Goal: Task Accomplishment & Management: Manage account settings

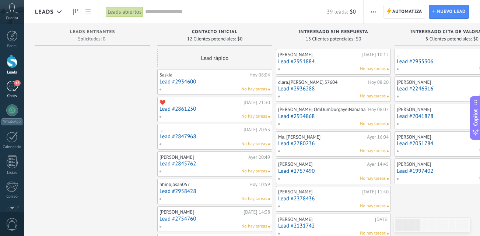
click at [13, 84] on div "12" at bounding box center [12, 86] width 12 height 11
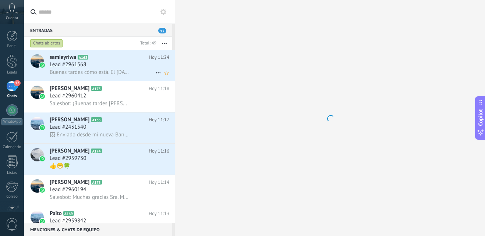
click at [127, 66] on div "Lead #2961568" at bounding box center [110, 64] width 120 height 7
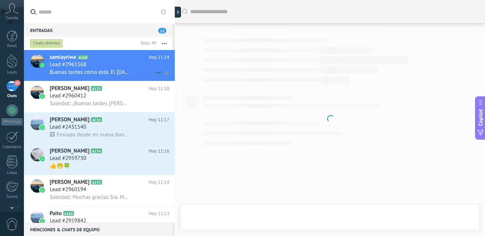
scroll to position [117, 0]
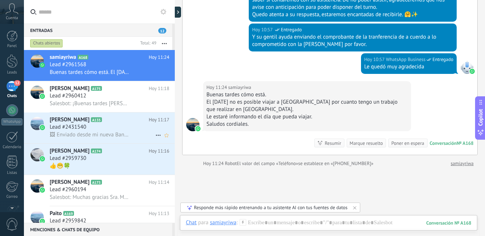
click at [118, 124] on div "Lead #2431540" at bounding box center [110, 127] width 120 height 7
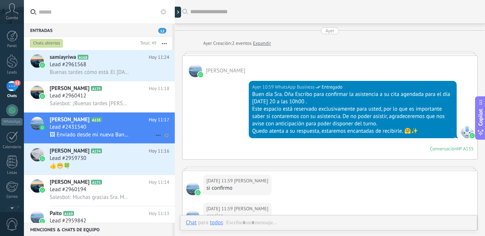
scroll to position [331, 0]
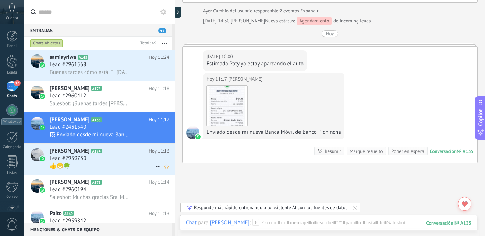
click at [116, 158] on div "Lead #2959730" at bounding box center [110, 158] width 120 height 7
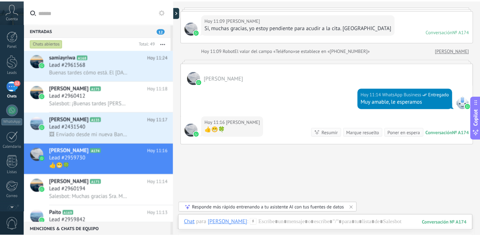
scroll to position [198, 0]
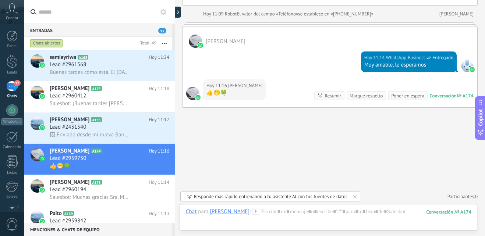
click at [14, 90] on div "12" at bounding box center [12, 86] width 12 height 11
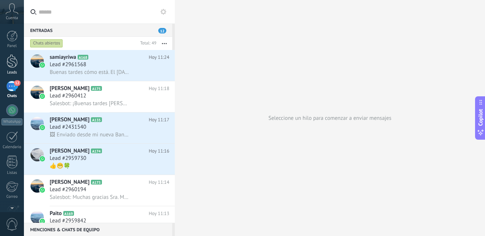
click at [15, 65] on div at bounding box center [12, 61] width 11 height 14
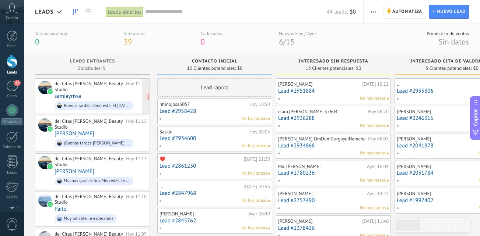
click at [84, 92] on div "de: Citas [PERSON_NAME] Beauty Studio" at bounding box center [88, 86] width 69 height 11
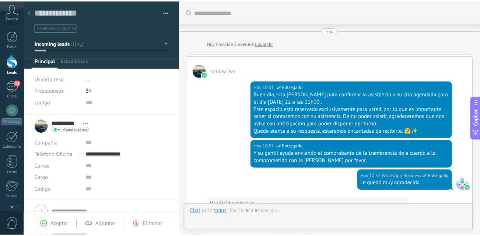
scroll to position [176, 0]
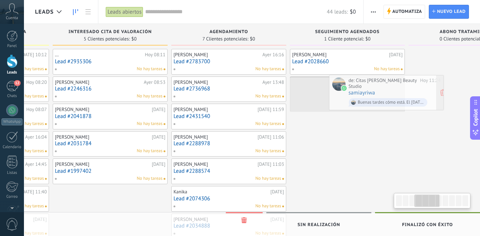
scroll to position [0, 355]
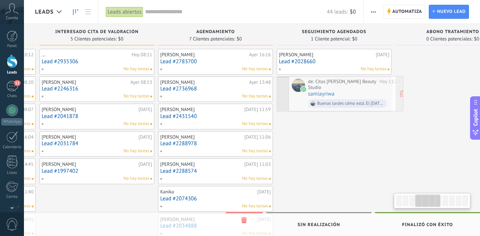
drag, startPoint x: 75, startPoint y: 64, endPoint x: 325, endPoint y: 89, distance: 251.6
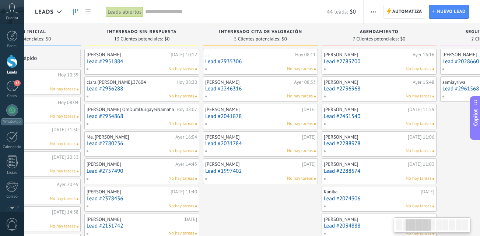
drag, startPoint x: 356, startPoint y: 176, endPoint x: 463, endPoint y: 172, distance: 107.2
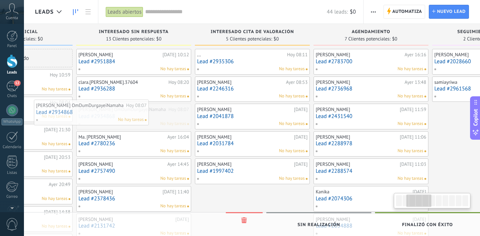
scroll to position [0, 187]
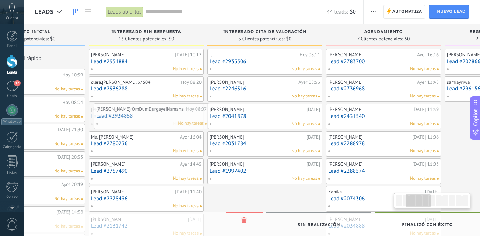
drag, startPoint x: 154, startPoint y: 124, endPoint x: 169, endPoint y: 124, distance: 15.8
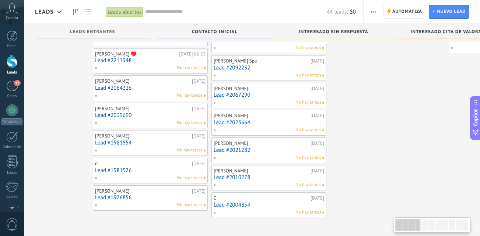
scroll to position [0, 0]
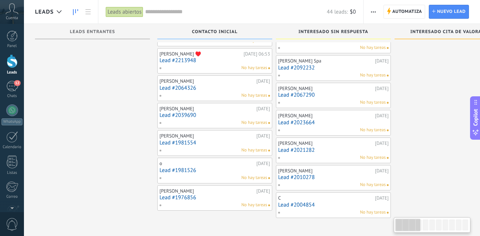
drag, startPoint x: 316, startPoint y: 204, endPoint x: 501, endPoint y: 200, distance: 184.8
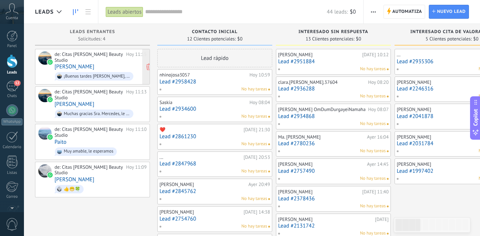
click at [84, 63] on div "de: Citas [PERSON_NAME] Beauty Studio" at bounding box center [88, 57] width 69 height 11
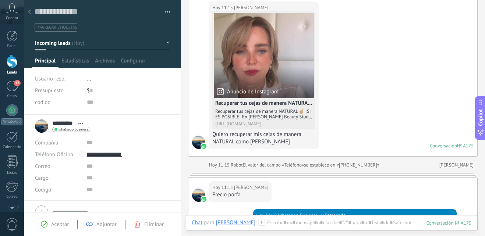
scroll to position [110, 0]
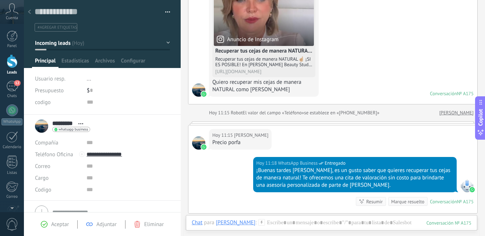
click at [31, 13] on div at bounding box center [29, 12] width 10 height 14
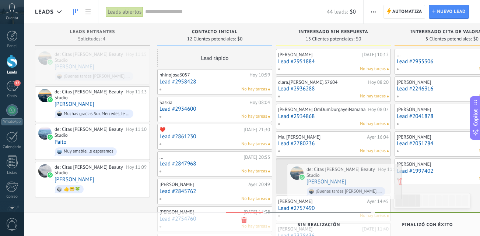
drag, startPoint x: 123, startPoint y: 67, endPoint x: 373, endPoint y: 185, distance: 275.7
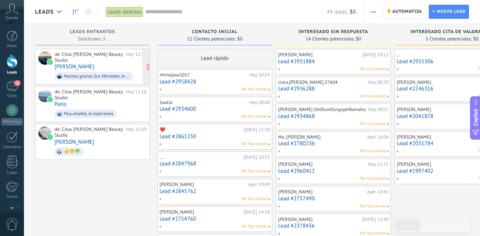
click at [119, 66] on div "de: Citas [PERSON_NAME] Beauty Studio [DATE] 11:13 [PERSON_NAME] Muchas gracias…" at bounding box center [100, 67] width 92 height 31
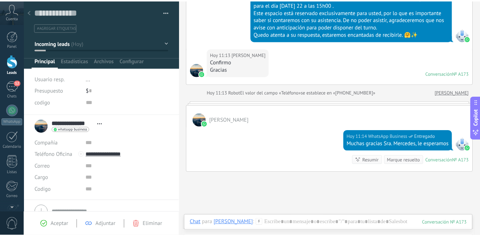
scroll to position [88, 0]
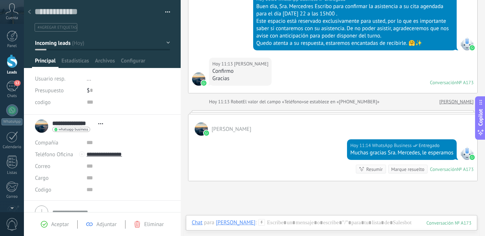
click at [29, 13] on icon at bounding box center [29, 12] width 3 height 4
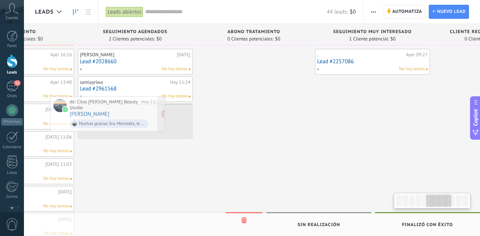
scroll to position [0, 549]
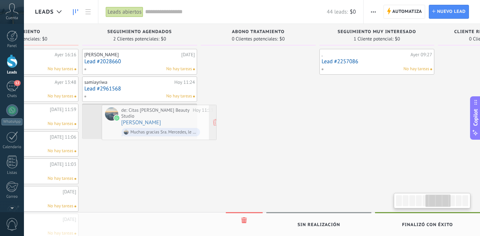
drag, startPoint x: 105, startPoint y: 61, endPoint x: 171, endPoint y: 117, distance: 87.0
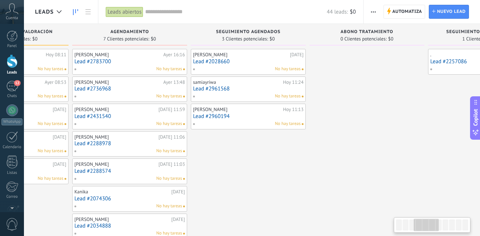
scroll to position [0, 263]
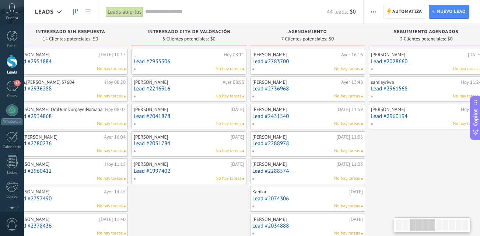
drag, startPoint x: 179, startPoint y: 177, endPoint x: 501, endPoint y: 162, distance: 322.4
click at [479, 162] on html ".abccls-1,.abccls-2{fill-rule:evenodd}.abccls-2{fill:#fff} .abfcls-1{fill:none}…" at bounding box center [240, 118] width 480 height 236
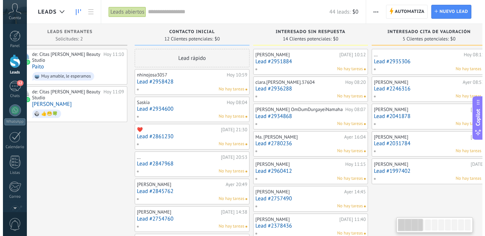
scroll to position [0, 0]
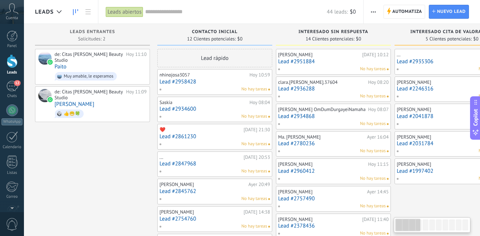
drag, startPoint x: 153, startPoint y: 205, endPoint x: 501, endPoint y: 199, distance: 347.9
click at [479, 199] on html ".abccls-1,.abccls-2{fill-rule:evenodd}.abccls-2{fill:#fff} .abfcls-1{fill:none}…" at bounding box center [240, 118] width 480 height 236
click at [87, 60] on div "de: Citas [PERSON_NAME] Beauty Studio" at bounding box center [88, 57] width 69 height 11
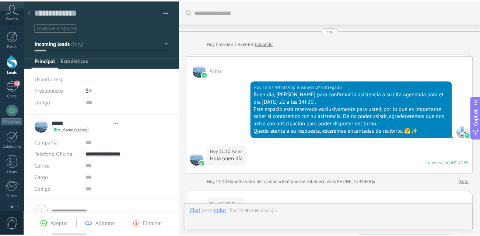
scroll to position [161, 0]
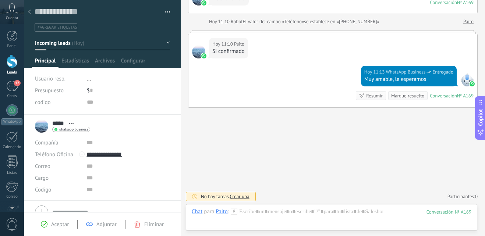
click at [30, 15] on div at bounding box center [29, 12] width 10 height 14
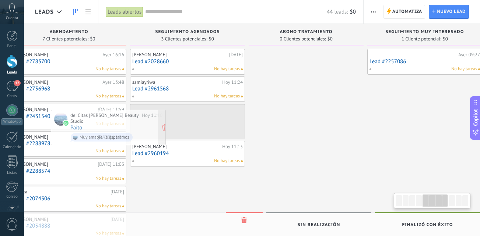
scroll to position [0, 492]
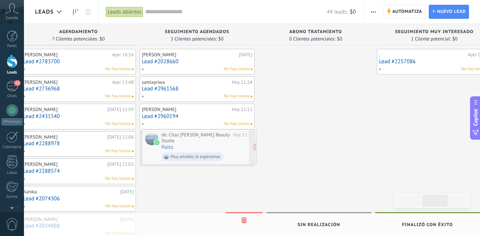
drag, startPoint x: 87, startPoint y: 68, endPoint x: 194, endPoint y: 149, distance: 133.8
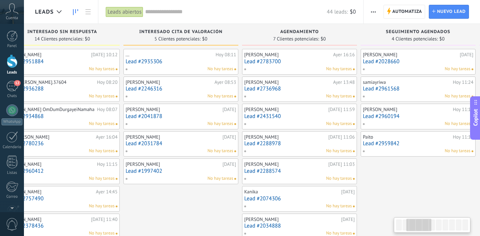
scroll to position [0, 198]
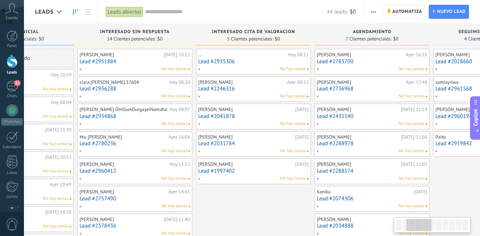
drag, startPoint x: 177, startPoint y: 188, endPoint x: 501, endPoint y: 176, distance: 324.5
click at [479, 176] on html ".abccls-1,.abccls-2{fill-rule:evenodd}.abccls-2{fill:#fff} .abfcls-1{fill:none}…" at bounding box center [240, 118] width 480 height 236
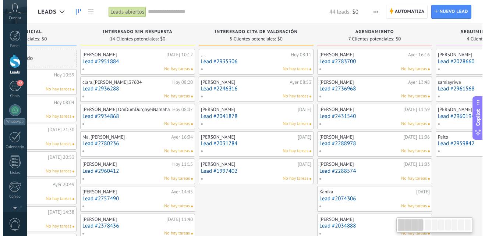
scroll to position [0, 0]
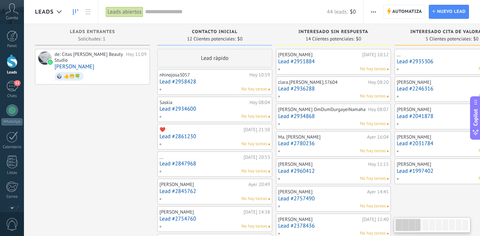
drag, startPoint x: 211, startPoint y: 199, endPoint x: 501, endPoint y: 212, distance: 290.7
click at [479, 212] on html ".abccls-1,.abccls-2{fill-rule:evenodd}.abccls-2{fill:#fff} .abfcls-1{fill:none}…" at bounding box center [240, 118] width 480 height 236
click at [94, 67] on link "[PERSON_NAME]" at bounding box center [74, 67] width 40 height 6
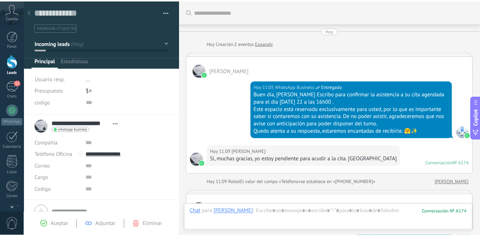
scroll to position [169, 0]
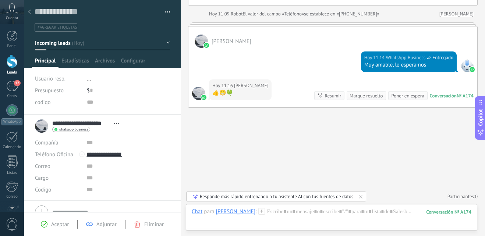
click at [29, 15] on div at bounding box center [29, 12] width 10 height 14
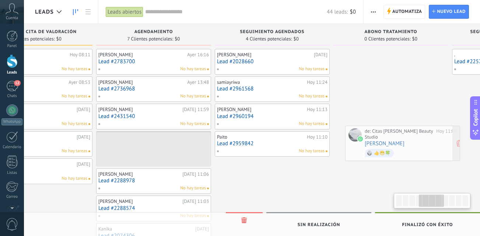
scroll to position [0, 431]
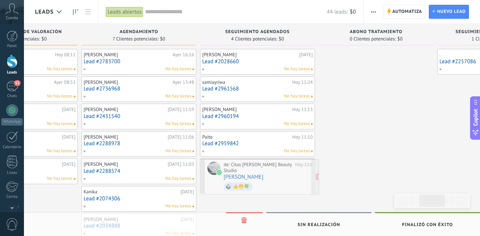
drag, startPoint x: 121, startPoint y: 77, endPoint x: 290, endPoint y: 187, distance: 201.9
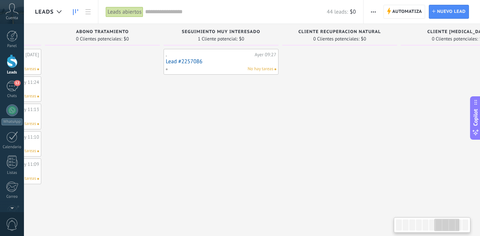
scroll to position [0, 340]
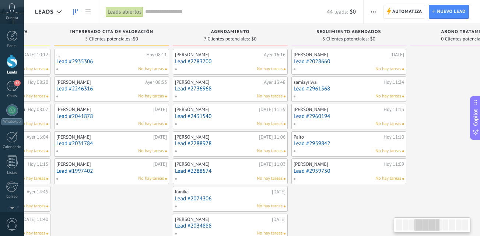
drag, startPoint x: 312, startPoint y: 202, endPoint x: 500, endPoint y: 167, distance: 190.6
click at [479, 167] on html ".abccls-1,.abccls-2{fill-rule:evenodd}.abccls-2{fill:#fff} .abfcls-1{fill:none}…" at bounding box center [240, 118] width 480 height 236
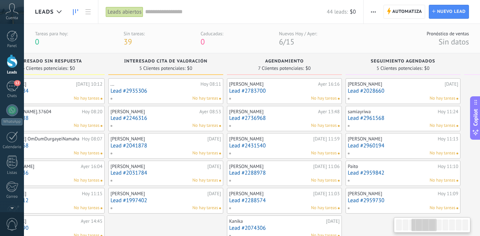
scroll to position [0, 198]
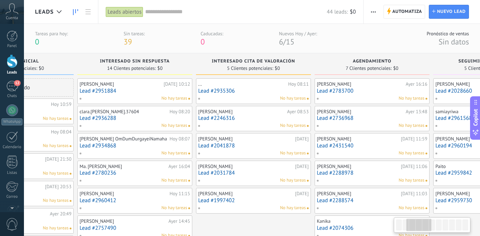
drag, startPoint x: 398, startPoint y: 221, endPoint x: 501, endPoint y: 220, distance: 102.7
click at [479, 220] on html ".abccls-1,.abccls-2{fill-rule:evenodd}.abccls-2{fill:#fff} .abfcls-1{fill:none}…" at bounding box center [240, 118] width 480 height 236
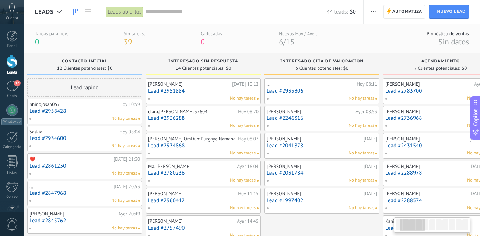
scroll to position [0, 55]
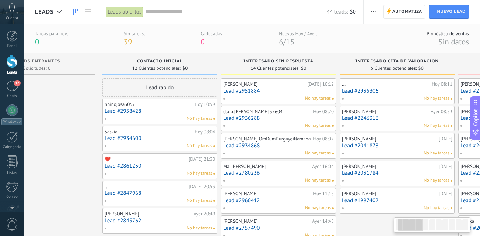
drag, startPoint x: 275, startPoint y: 222, endPoint x: 419, endPoint y: 229, distance: 143.7
click at [419, 229] on body ".abccls-1,.abccls-2{fill-rule:evenodd}.abccls-2{fill:#fff} .abfcls-1{fill:none}…" at bounding box center [240, 118] width 480 height 236
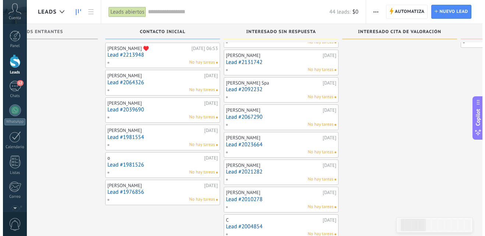
scroll to position [213, 0]
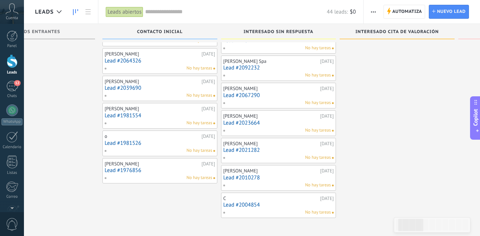
click at [159, 168] on link "Lead #1976856" at bounding box center [160, 170] width 110 height 6
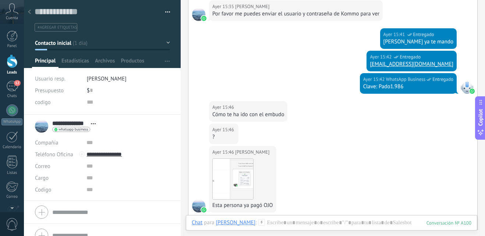
scroll to position [505, 0]
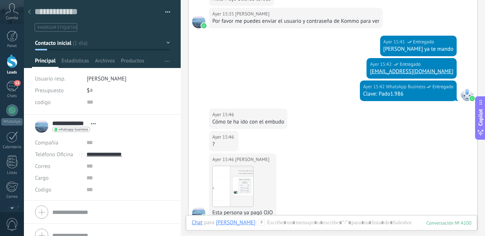
click at [31, 10] on use at bounding box center [29, 12] width 3 height 4
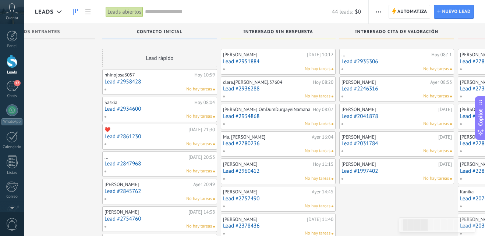
scroll to position [213, 0]
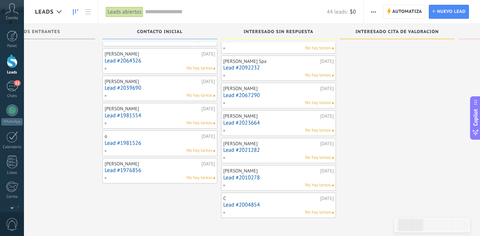
click at [156, 148] on div "No hay tareas" at bounding box center [158, 151] width 108 height 7
click at [168, 141] on link "Lead #1981526" at bounding box center [160, 143] width 110 height 6
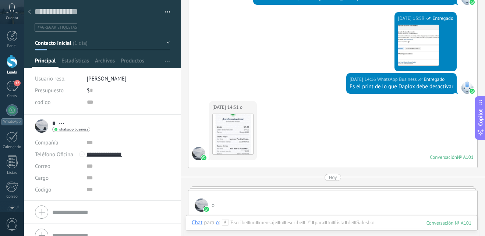
scroll to position [176, 0]
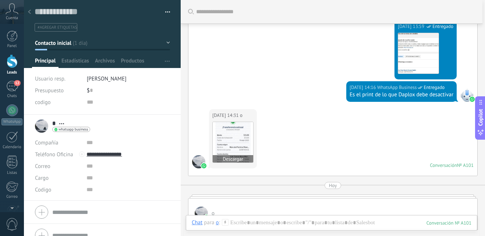
click at [236, 149] on img at bounding box center [233, 142] width 40 height 40
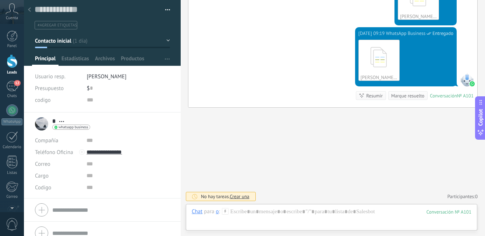
scroll to position [0, 0]
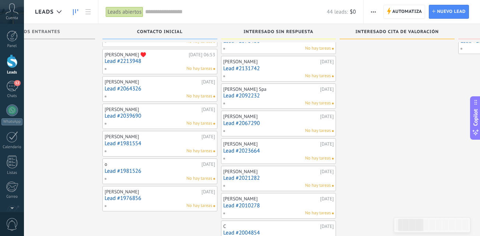
scroll to position [140, 0]
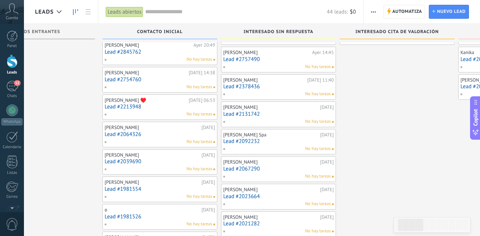
click at [158, 189] on link "Lead #1981554" at bounding box center [160, 189] width 110 height 6
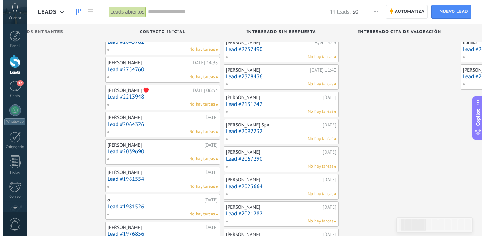
scroll to position [140, 0]
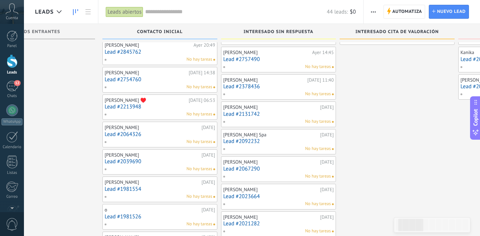
click at [157, 159] on link "Lead #2039690" at bounding box center [160, 162] width 110 height 6
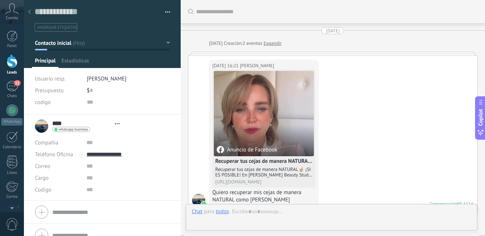
type textarea "**********"
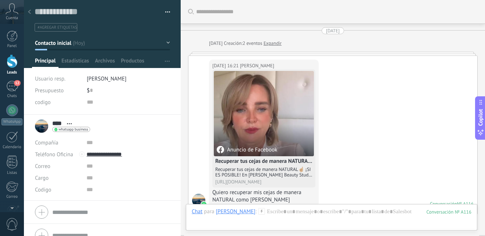
scroll to position [245, 0]
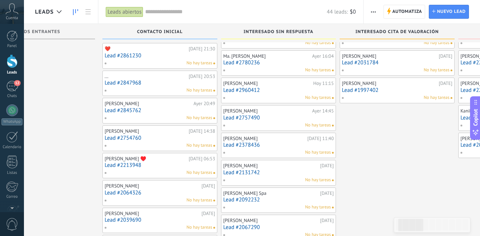
scroll to position [118, 0]
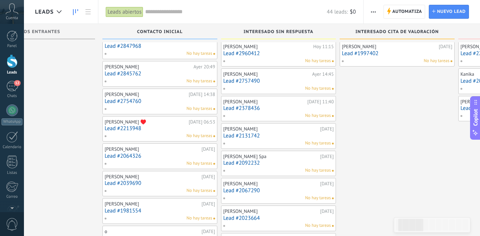
click at [169, 125] on div "[PERSON_NAME] ♥️ [DATE] 06:53 Lead #2213948 No hay tareas" at bounding box center [160, 129] width 110 height 21
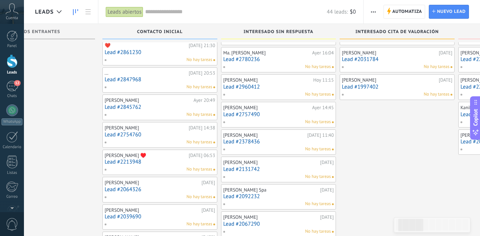
scroll to position [44, 0]
